Goal: Transaction & Acquisition: Book appointment/travel/reservation

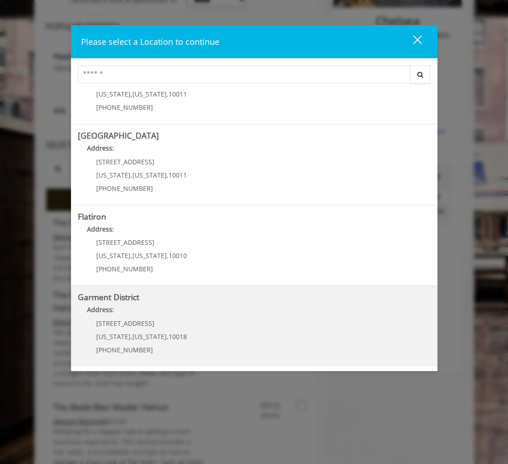
scroll to position [190, 0]
click at [116, 298] on b "Garment District" at bounding box center [108, 297] width 61 height 11
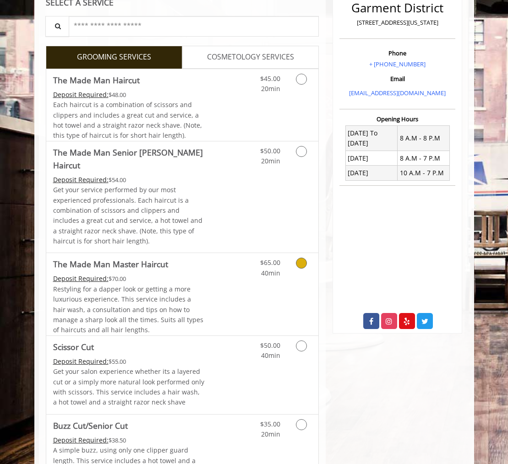
scroll to position [215, 0]
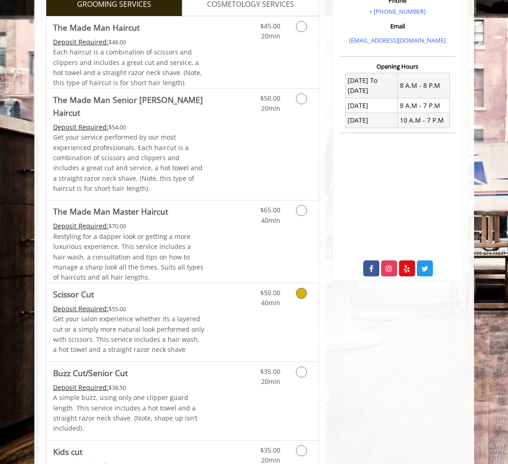
click at [274, 314] on div "$50.00 40min" at bounding box center [284, 322] width 68 height 78
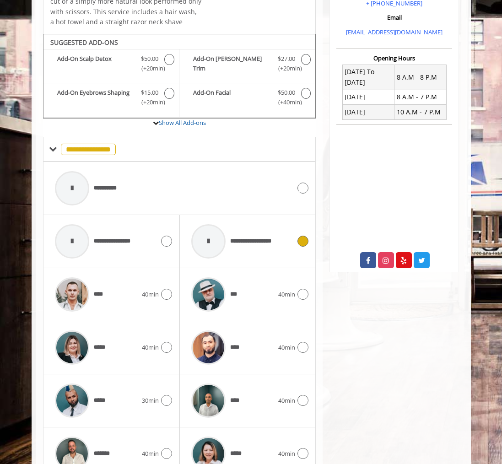
scroll to position [308, 0]
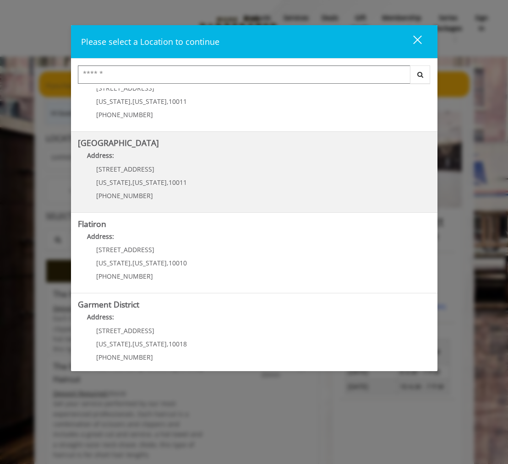
scroll to position [125, 0]
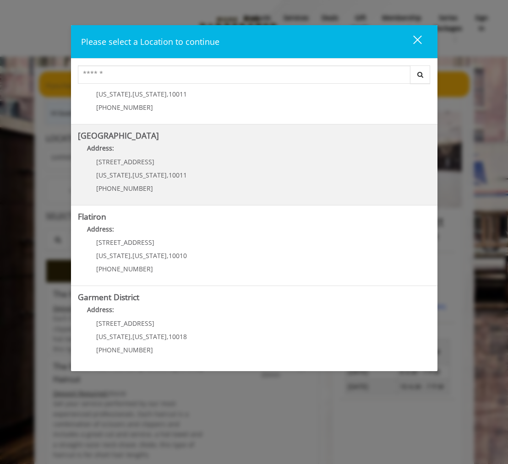
click at [229, 285] on div "Flatiron Address: 10 E 23rd St New York , New York , 10010 (917) 475-1765" at bounding box center [254, 246] width 366 height 81
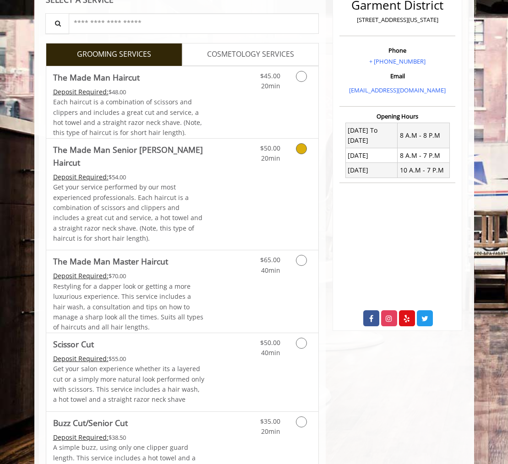
scroll to position [218, 0]
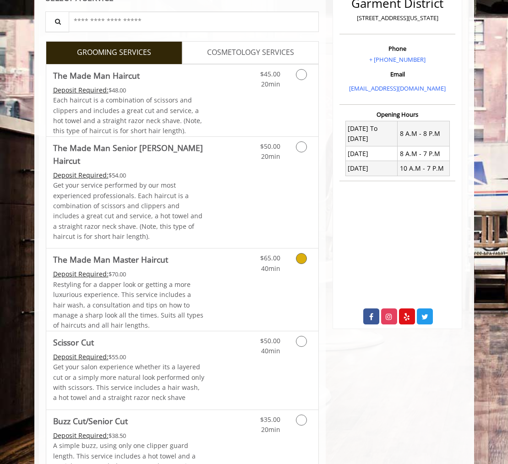
click at [159, 290] on span "Restyling for a dapper look or getting a more luxurious experience. This servic…" at bounding box center [128, 305] width 150 height 50
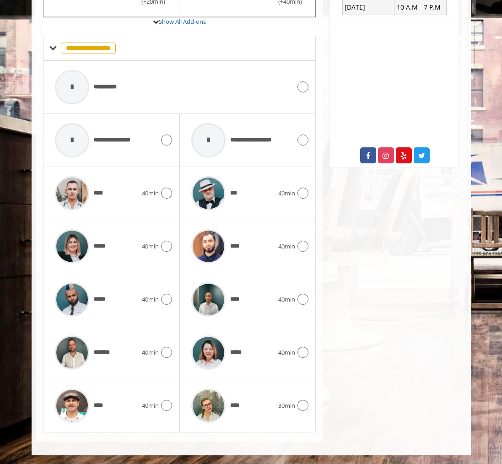
scroll to position [380, 0]
click at [109, 191] on div "****" at bounding box center [96, 193] width 92 height 43
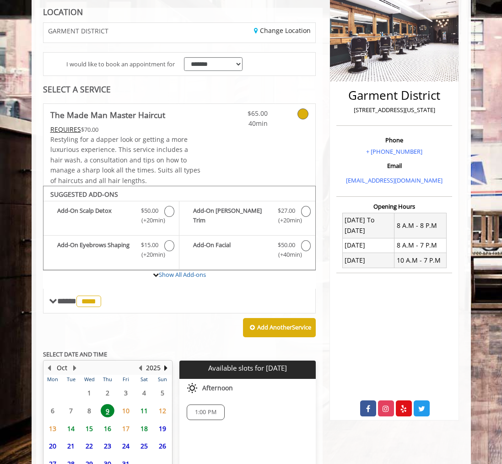
scroll to position [211, 0]
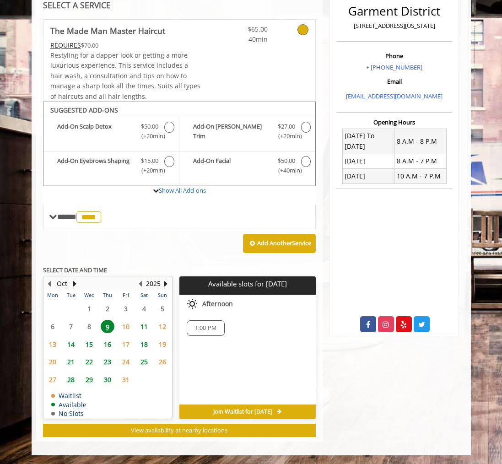
click at [109, 344] on span "16" at bounding box center [108, 344] width 14 height 13
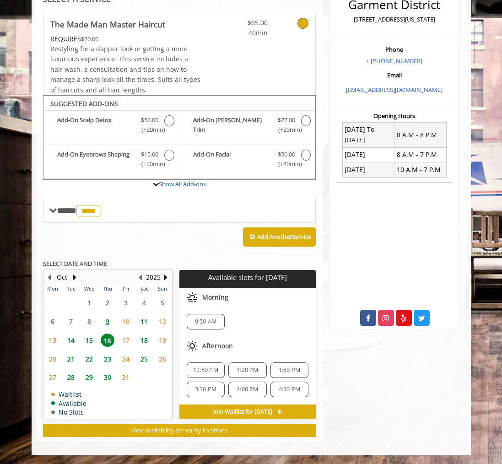
click at [286, 390] on span "4:30 PM" at bounding box center [290, 389] width 22 height 7
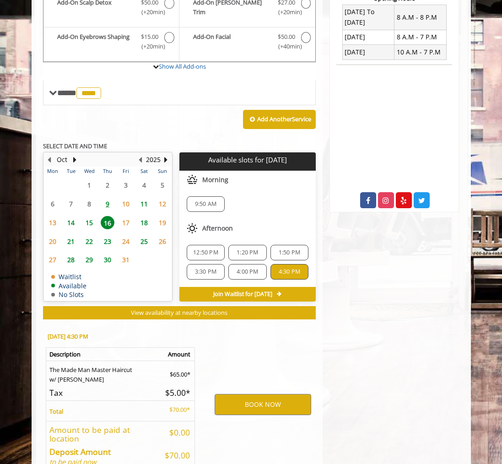
scroll to position [387, 0]
